Goal: Find specific page/section

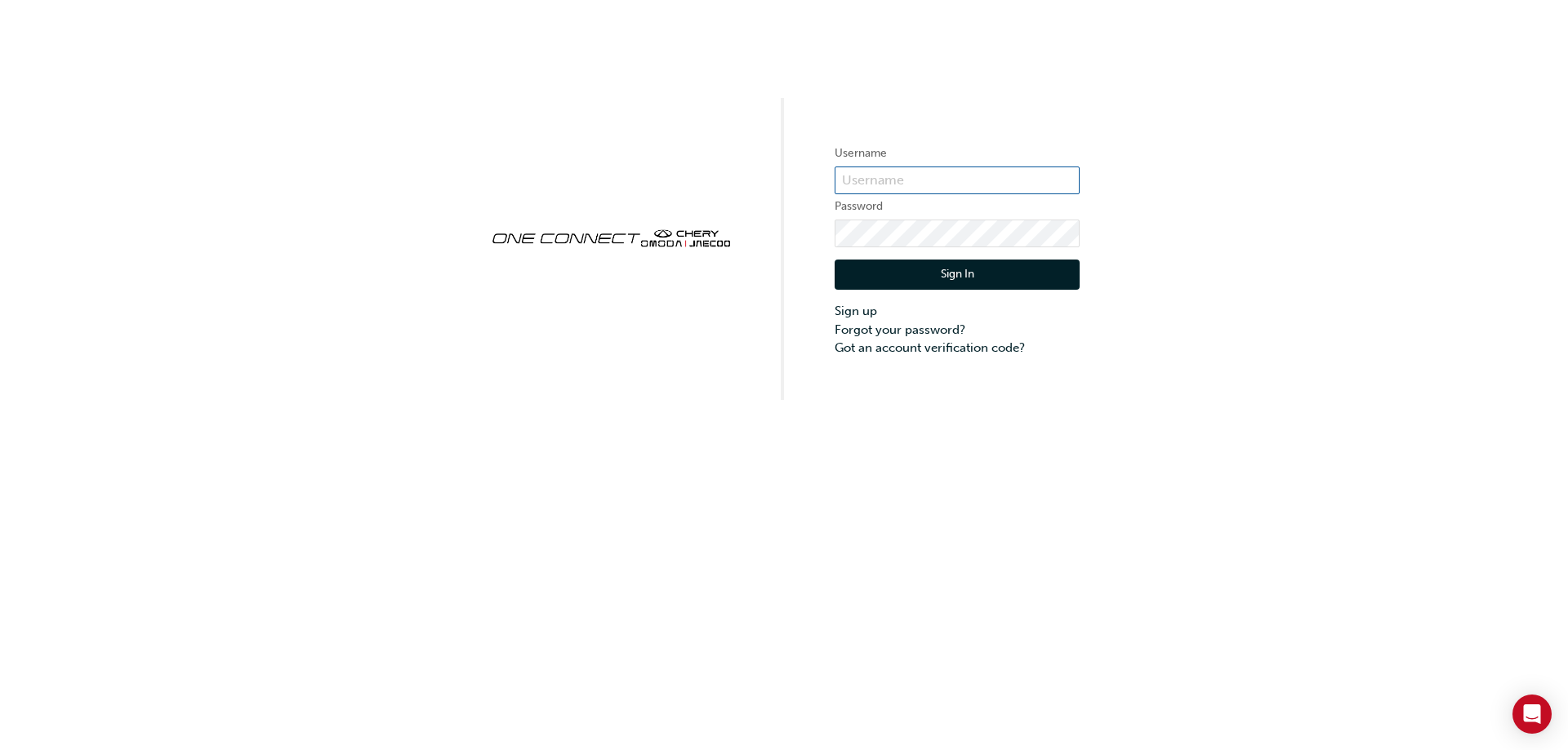
type input "ONE00303"
click at [910, 287] on button "Sign In" at bounding box center [957, 275] width 245 height 31
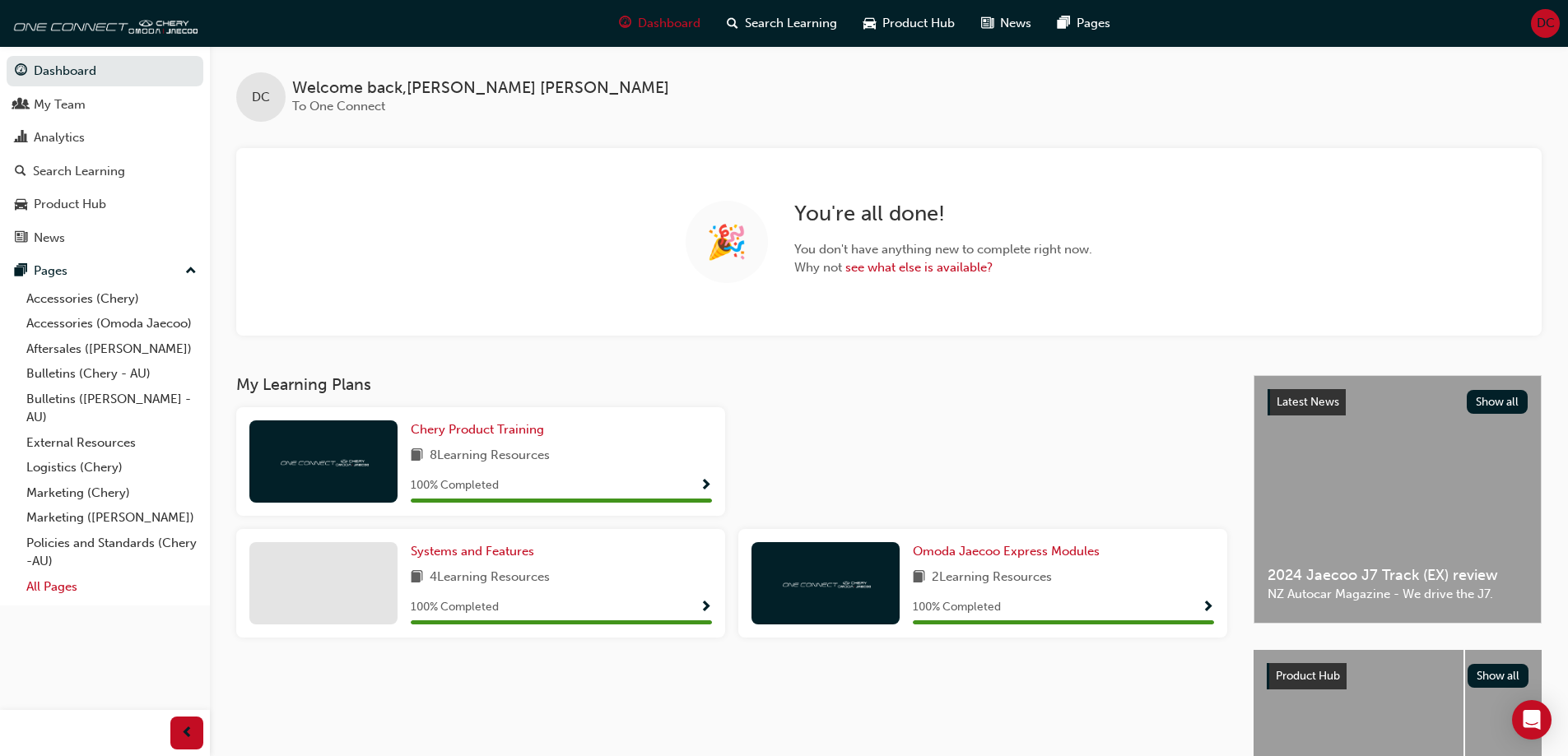
click at [41, 592] on link "All Pages" at bounding box center [111, 586] width 183 height 25
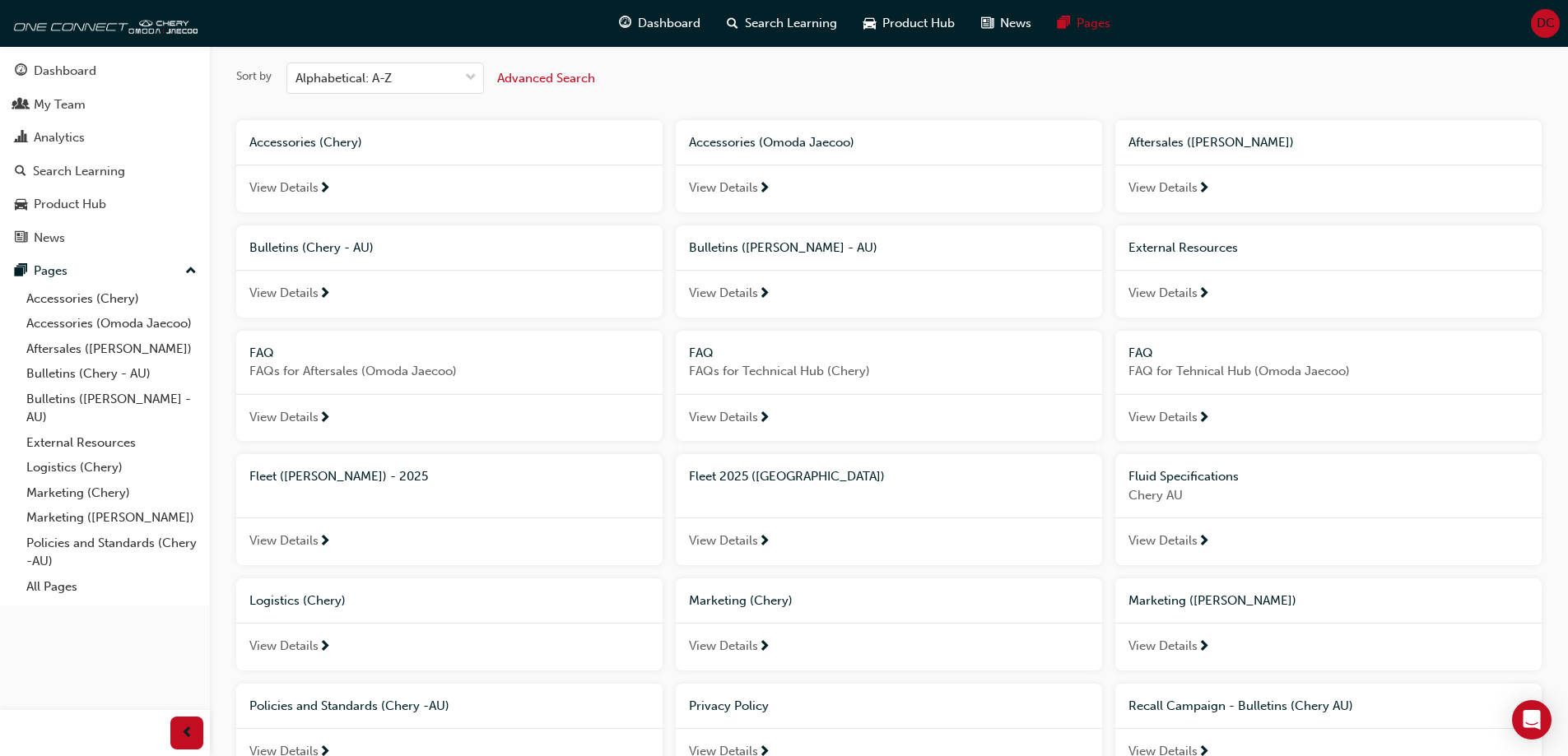
scroll to position [494, 0]
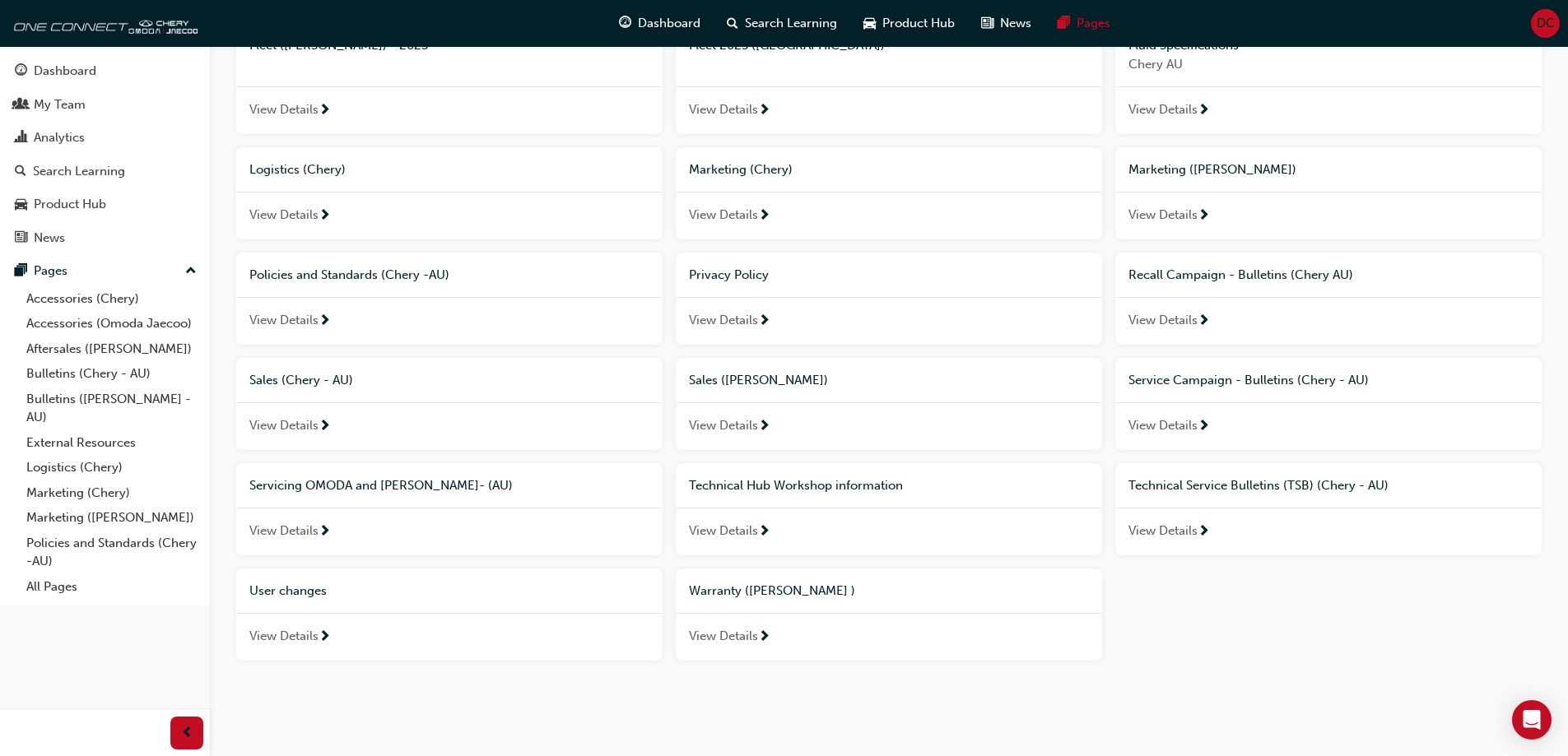
click at [277, 381] on span "Sales (Chery - AU)" at bounding box center [300, 379] width 103 height 14
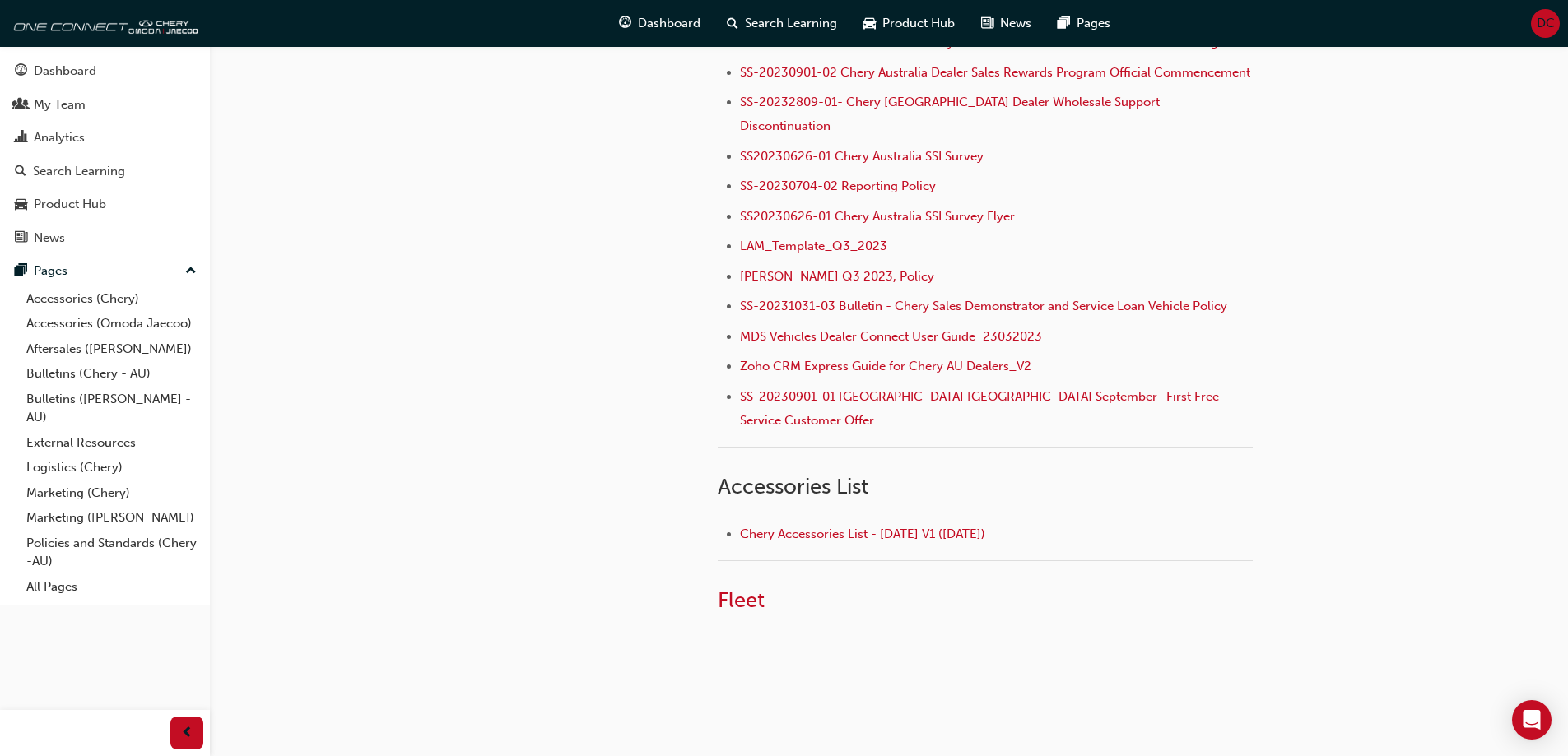
scroll to position [526, 0]
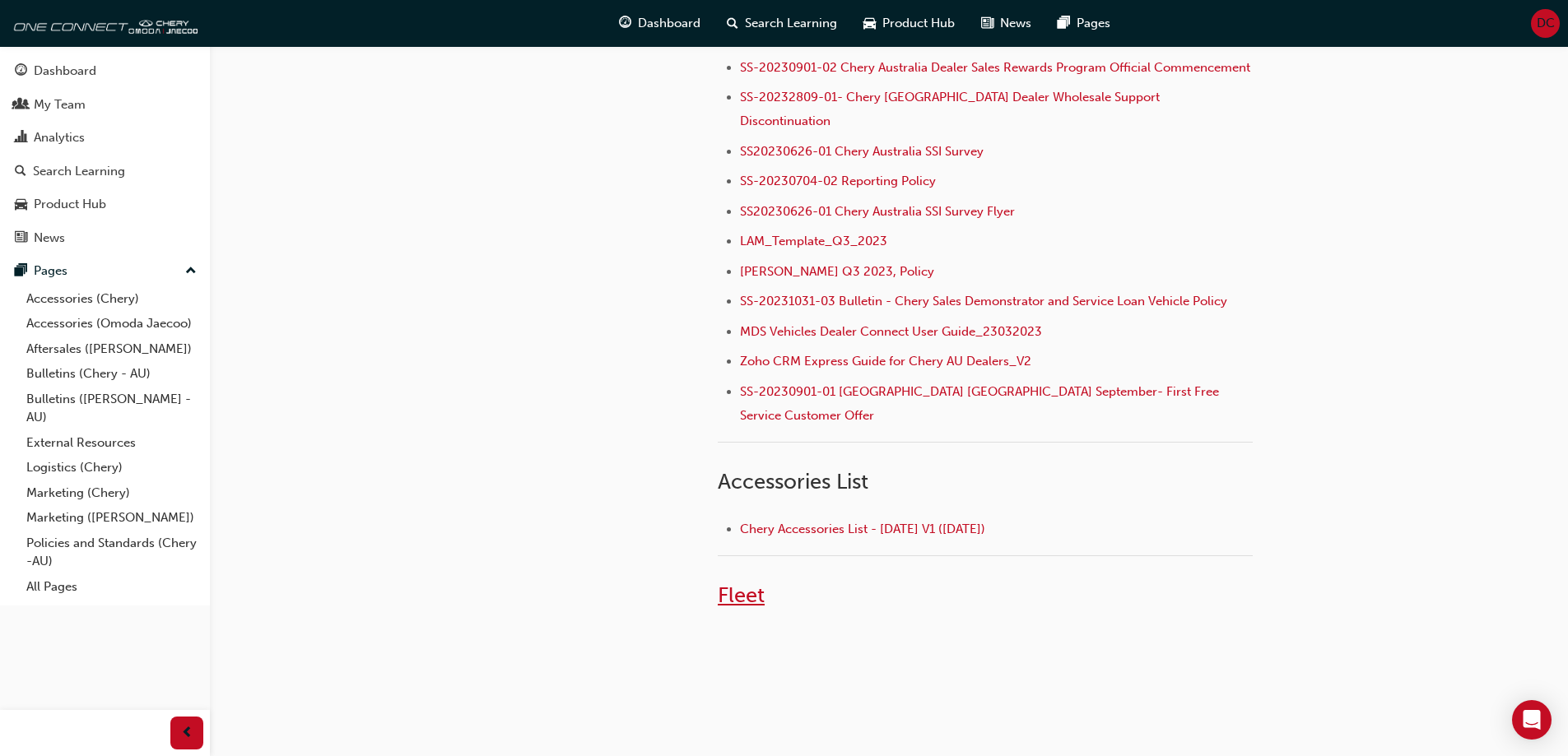
click at [735, 582] on span "Fleet" at bounding box center [741, 595] width 47 height 25
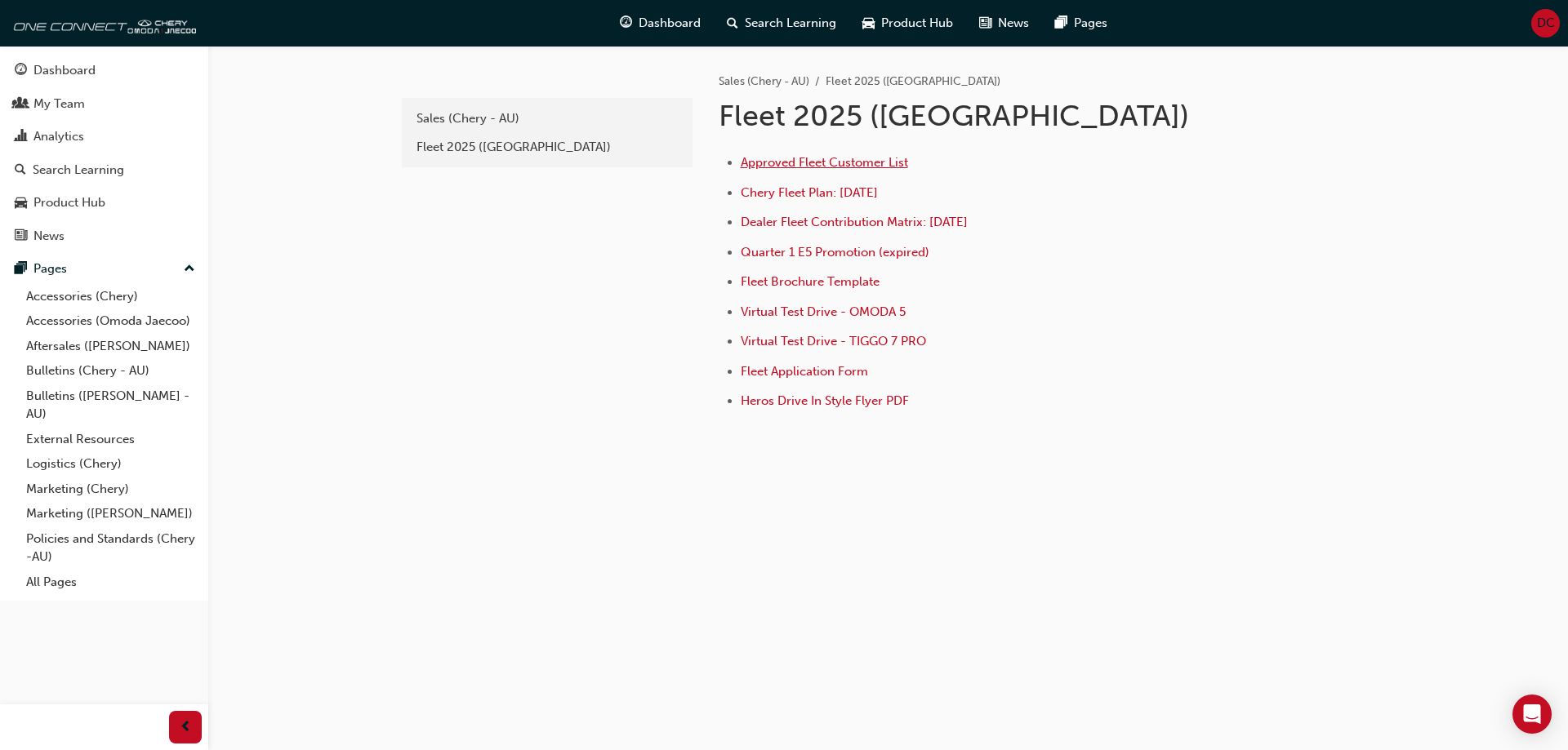
click at [875, 164] on span "Approved Fleet Customer List" at bounding box center [824, 162] width 168 height 14
click at [834, 165] on span "Approved Fleet Customer List" at bounding box center [824, 162] width 168 height 14
